Goal: Task Accomplishment & Management: Manage account settings

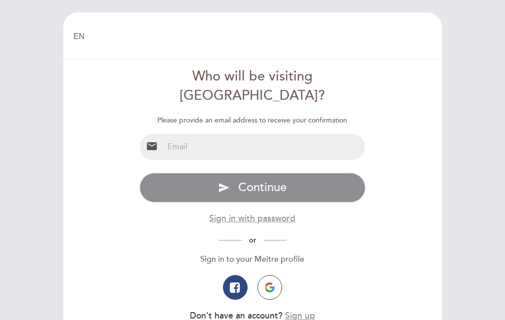
click at [243, 134] on input "email" at bounding box center [265, 147] width 202 height 26
type input "[EMAIL_ADDRESS][DOMAIN_NAME]"
click at [288, 173] on button "send Continue" at bounding box center [253, 188] width 226 height 30
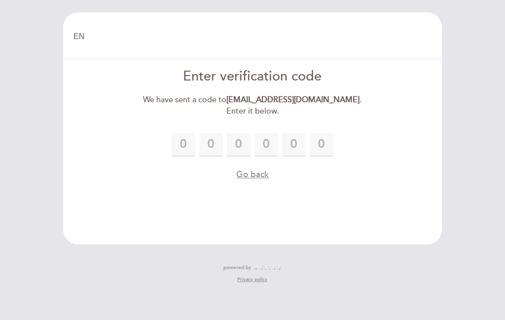
click at [186, 142] on input "text" at bounding box center [184, 145] width 24 height 24
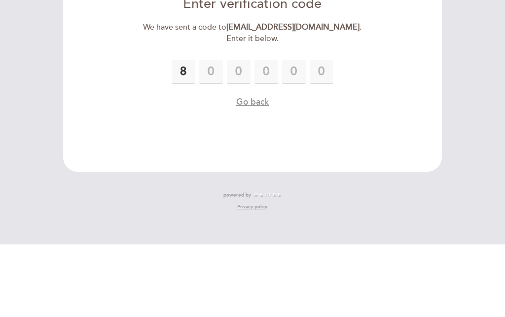
type input "8"
type input "0"
type input "4"
type input "9"
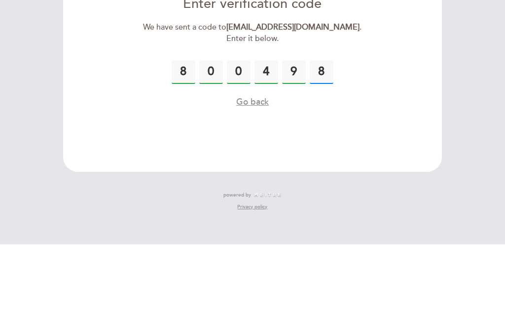
type input "8"
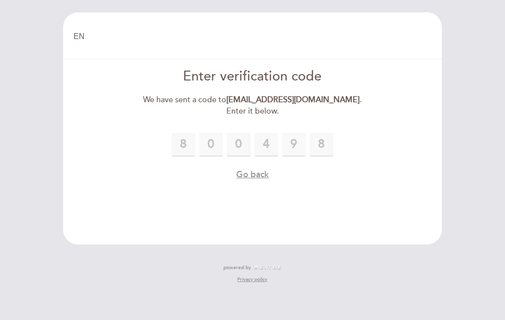
click at [249, 174] on button "Go back" at bounding box center [252, 174] width 33 height 12
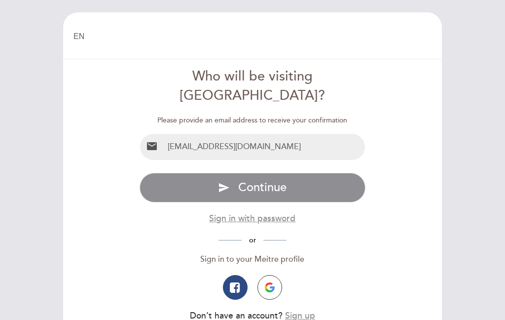
click at [280, 180] on span "Continue" at bounding box center [262, 187] width 48 height 14
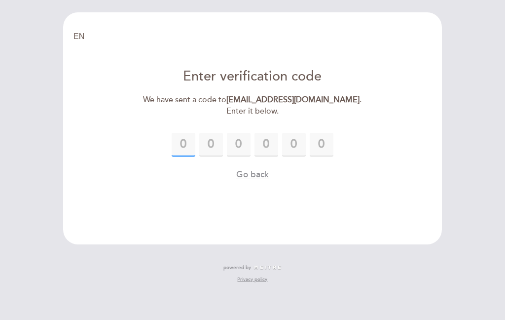
click at [184, 142] on input "text" at bounding box center [184, 145] width 24 height 24
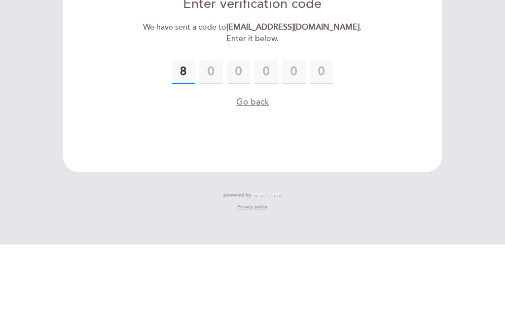
type input "8"
type input "0"
type input "4"
type input "9"
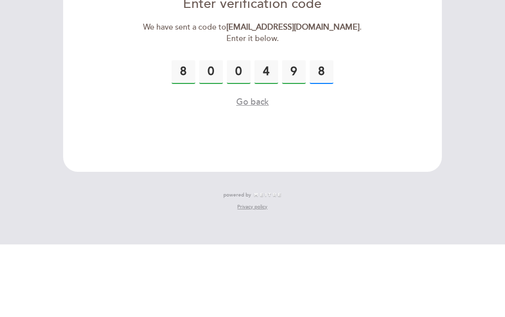
type input "8"
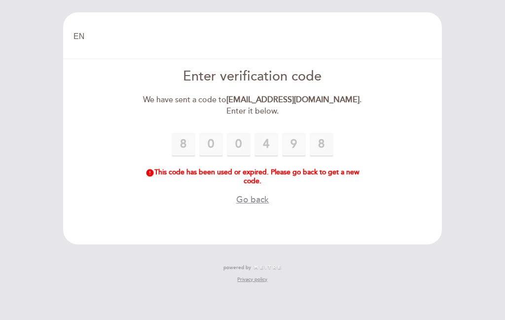
click at [252, 197] on button "Go back" at bounding box center [252, 199] width 33 height 12
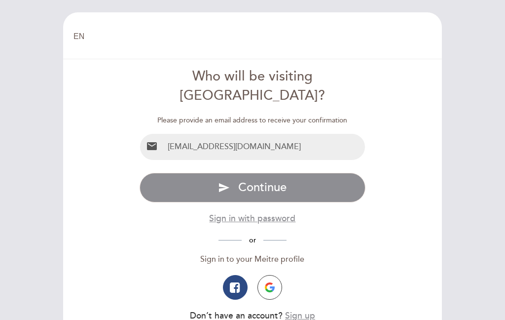
click at [284, 180] on span "Continue" at bounding box center [262, 187] width 48 height 14
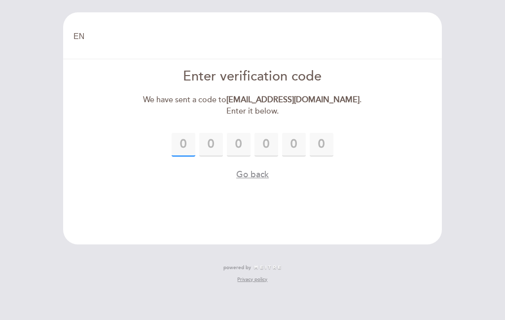
click at [188, 141] on input "text" at bounding box center [184, 145] width 24 height 24
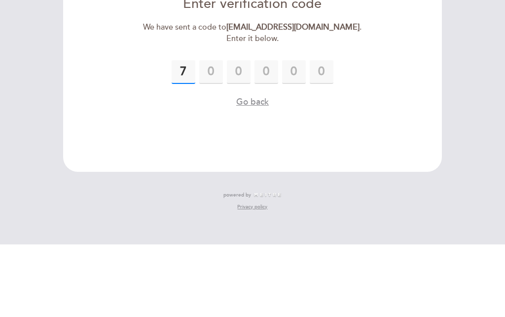
type input "7"
type input "8"
type input "9"
type input "7"
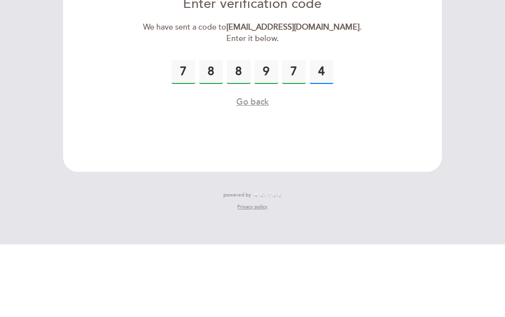
type input "4"
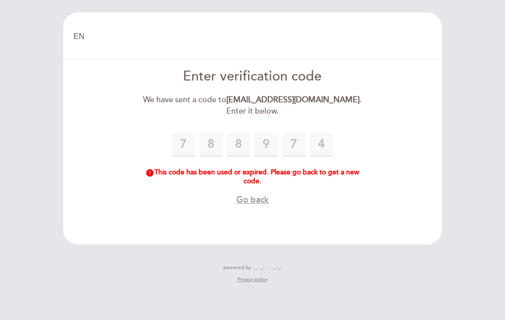
click at [250, 197] on button "Go back" at bounding box center [252, 199] width 33 height 12
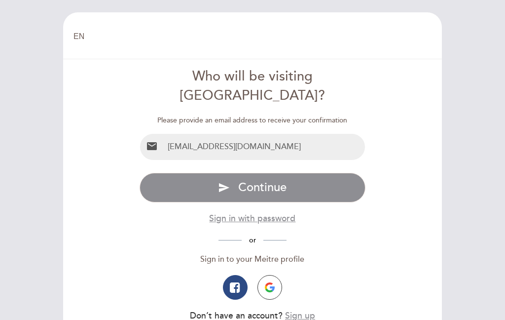
click at [268, 180] on span "Continue" at bounding box center [262, 187] width 48 height 14
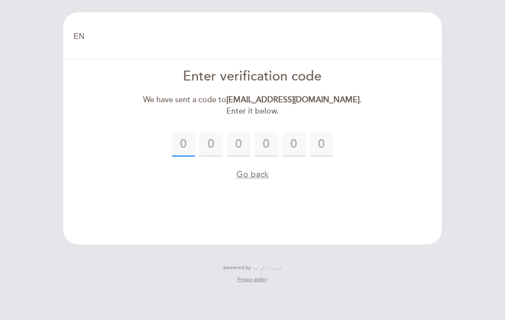
click at [182, 139] on input "text" at bounding box center [184, 145] width 24 height 24
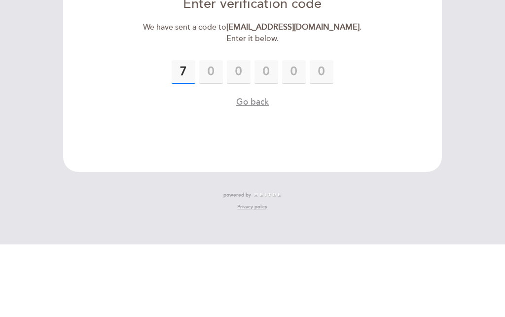
type input "7"
type input "8"
type input "9"
type input "7"
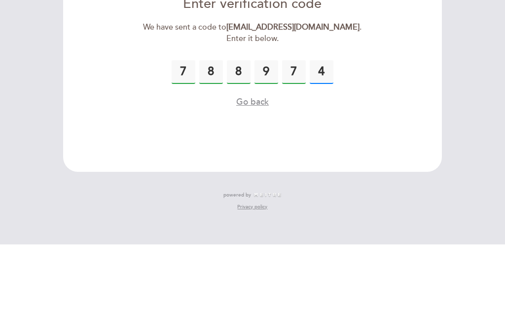
type input "4"
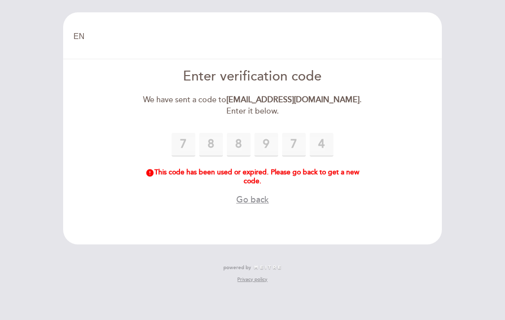
click at [259, 195] on button "Go back" at bounding box center [252, 199] width 33 height 12
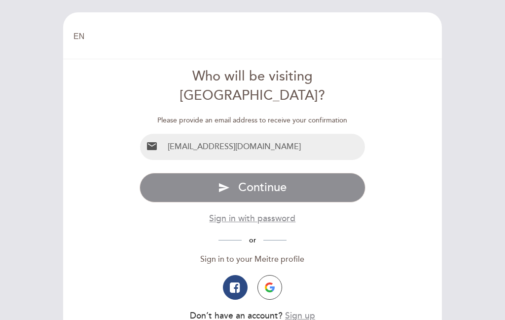
click at [269, 180] on span "Continue" at bounding box center [262, 187] width 48 height 14
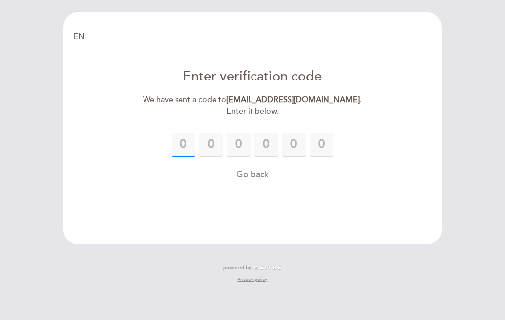
click at [181, 142] on input "text" at bounding box center [184, 145] width 24 height 24
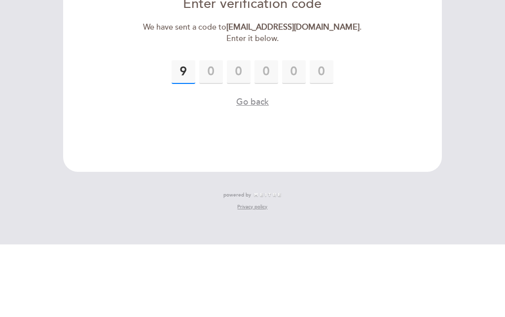
type input "9"
type input "4"
type input "7"
type input "6"
type input "7"
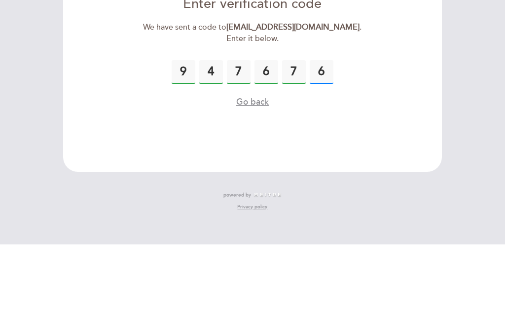
type input "6"
